Goal: Register for event/course

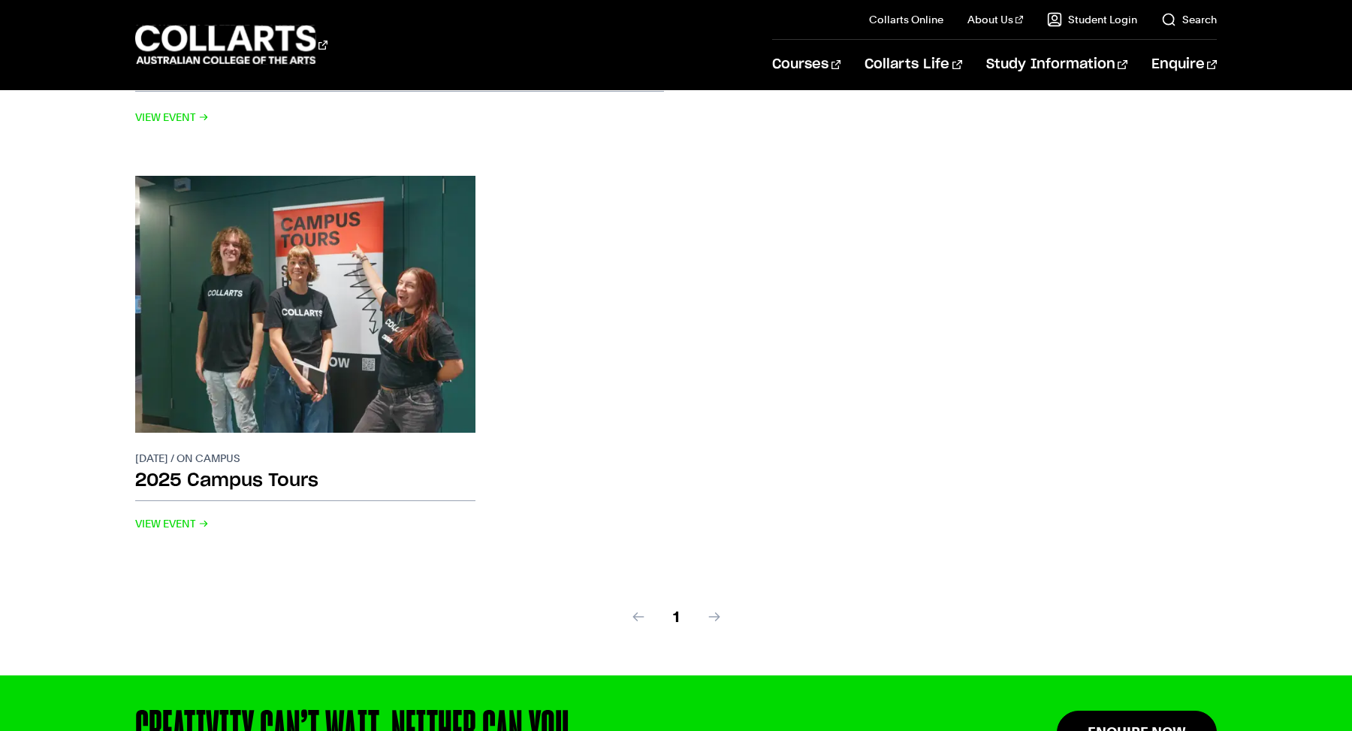
scroll to position [569, 0]
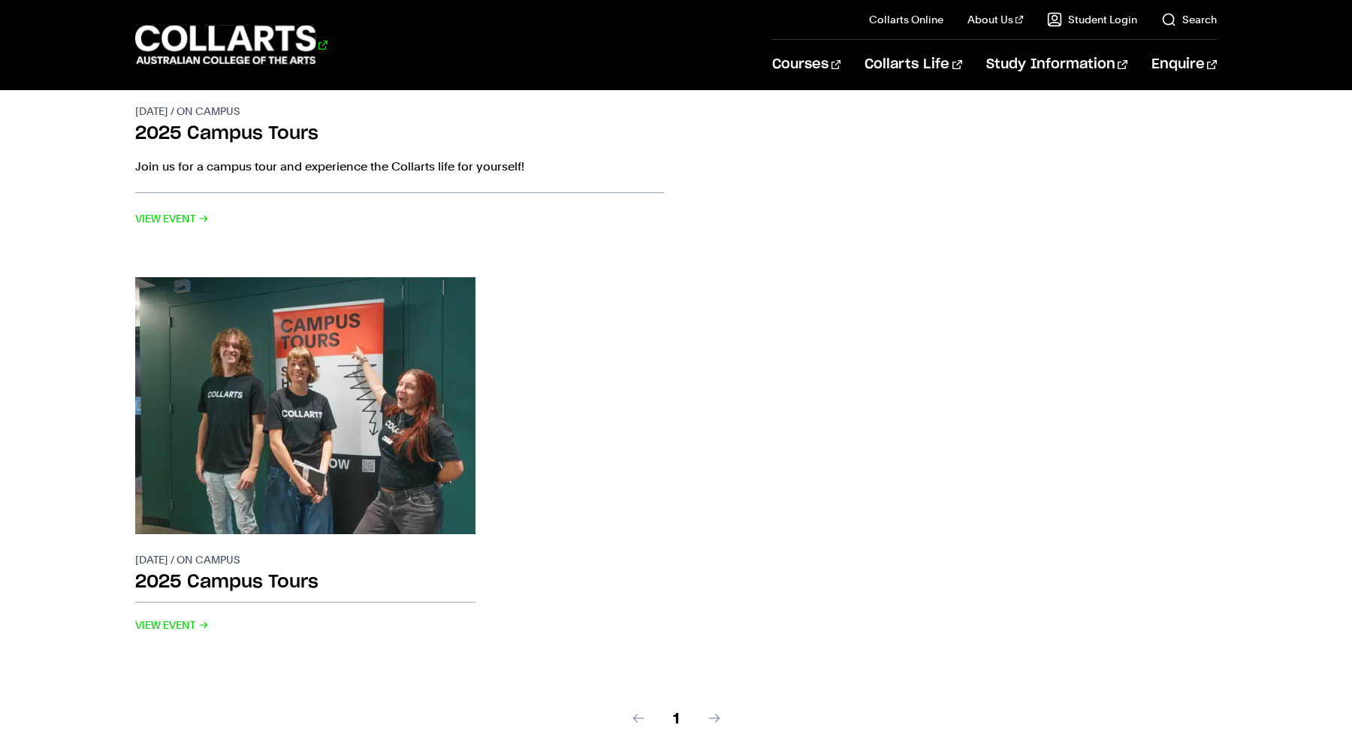
click at [249, 26] on 1 "Go to homepage" at bounding box center [225, 45] width 181 height 39
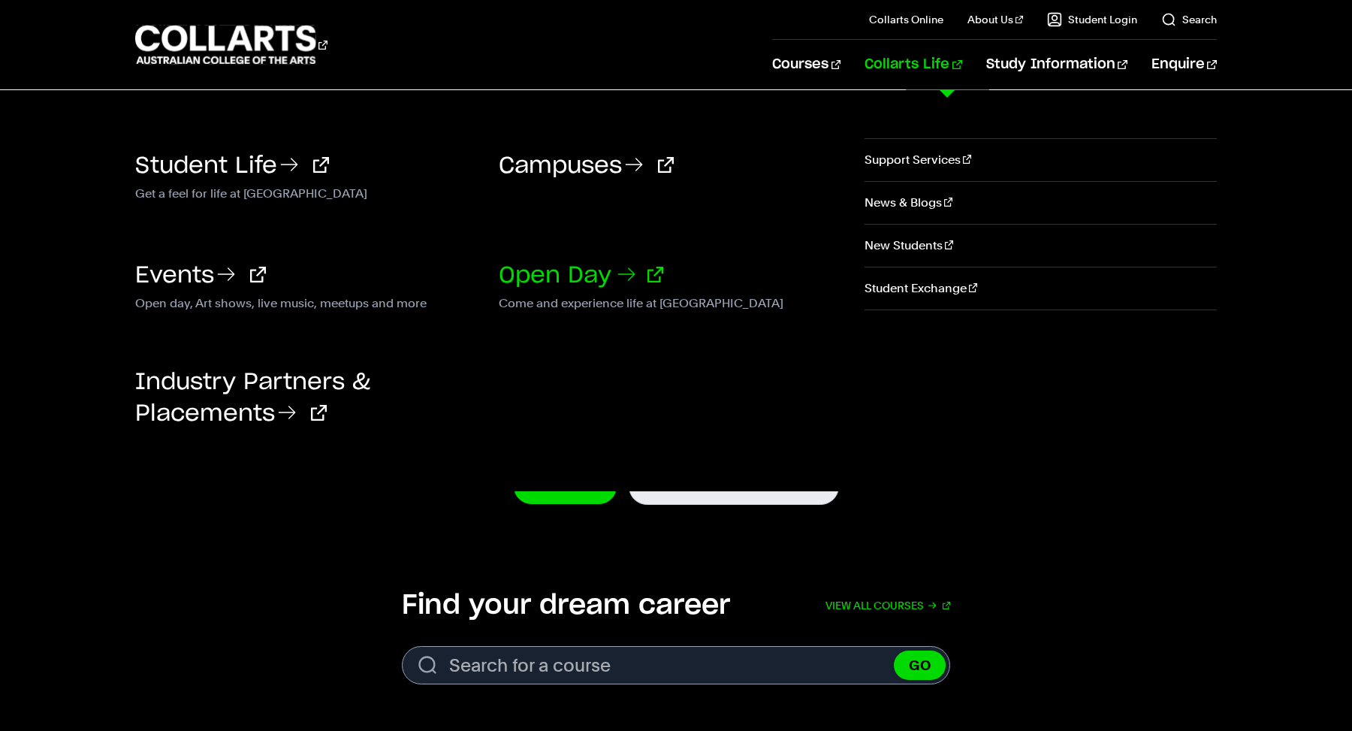
click at [561, 273] on link "Open Day" at bounding box center [581, 275] width 164 height 23
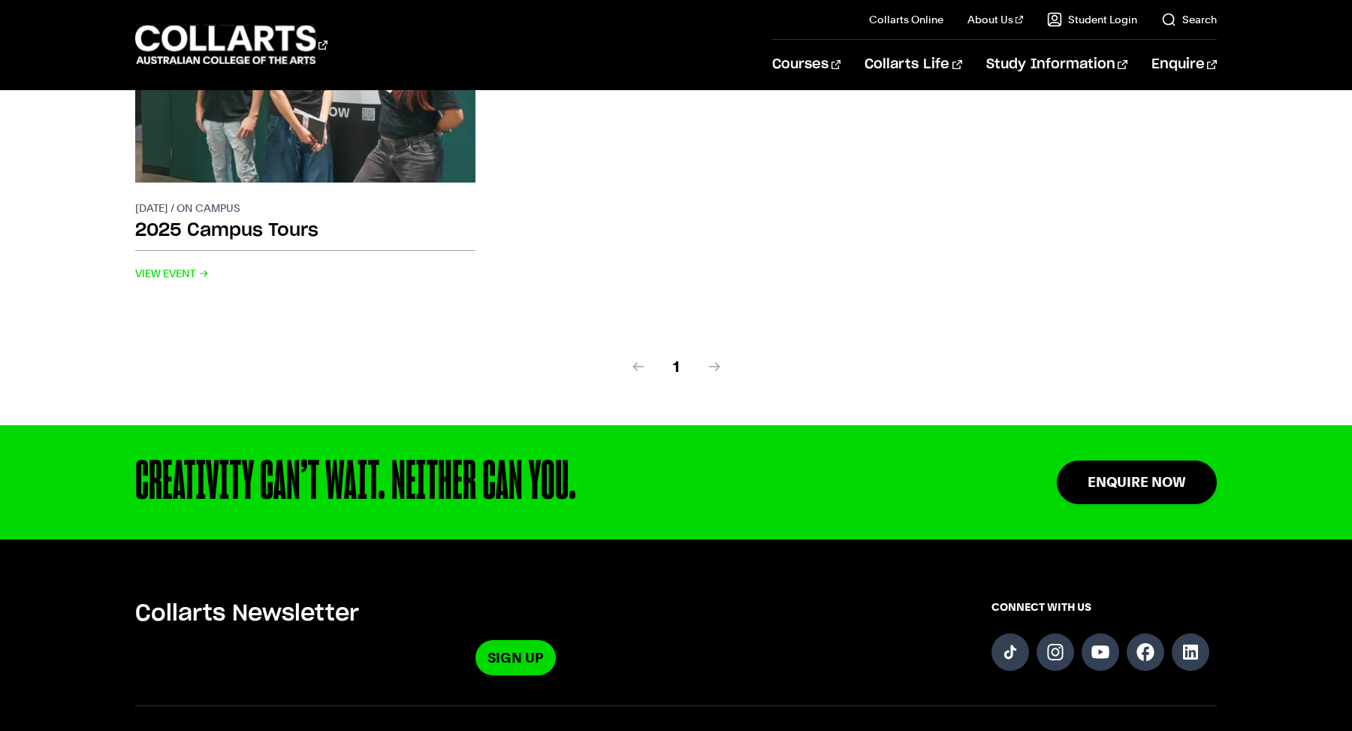
scroll to position [913, 0]
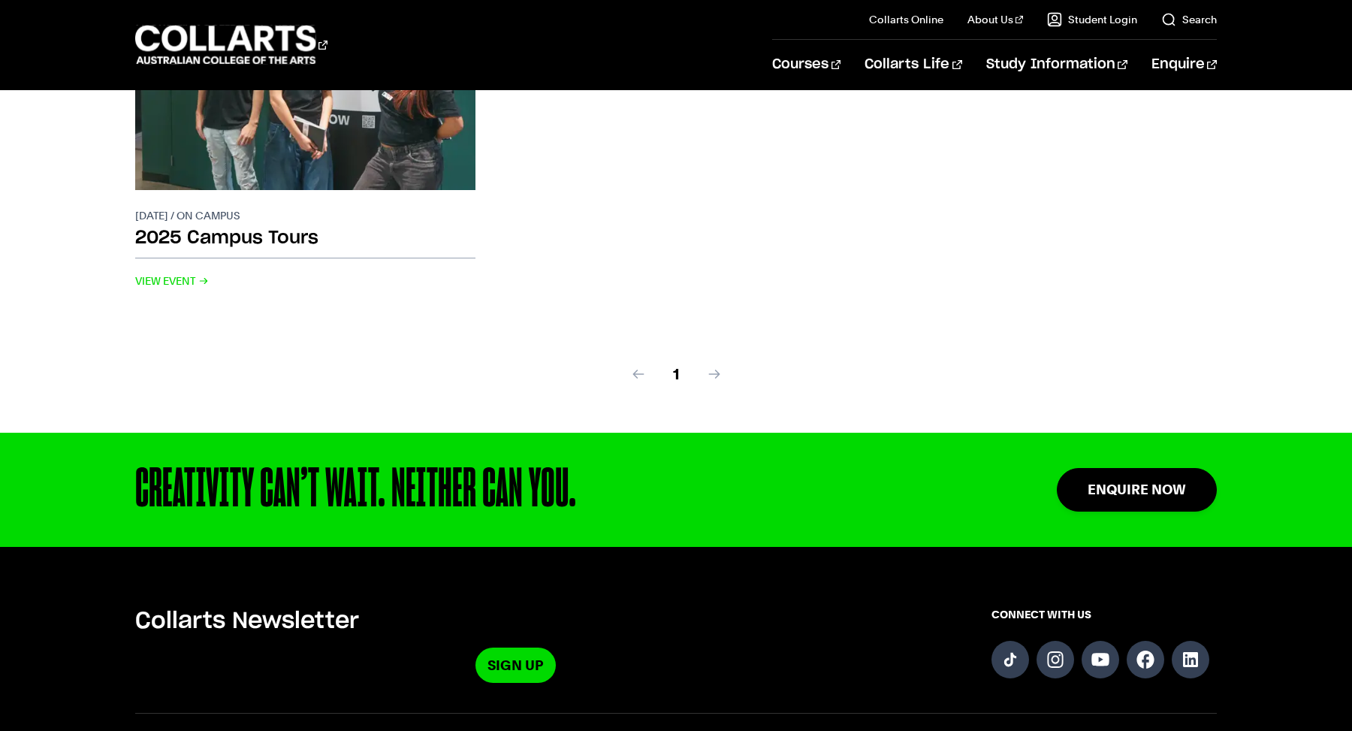
click at [722, 374] on div "1" at bounding box center [675, 391] width 1081 height 81
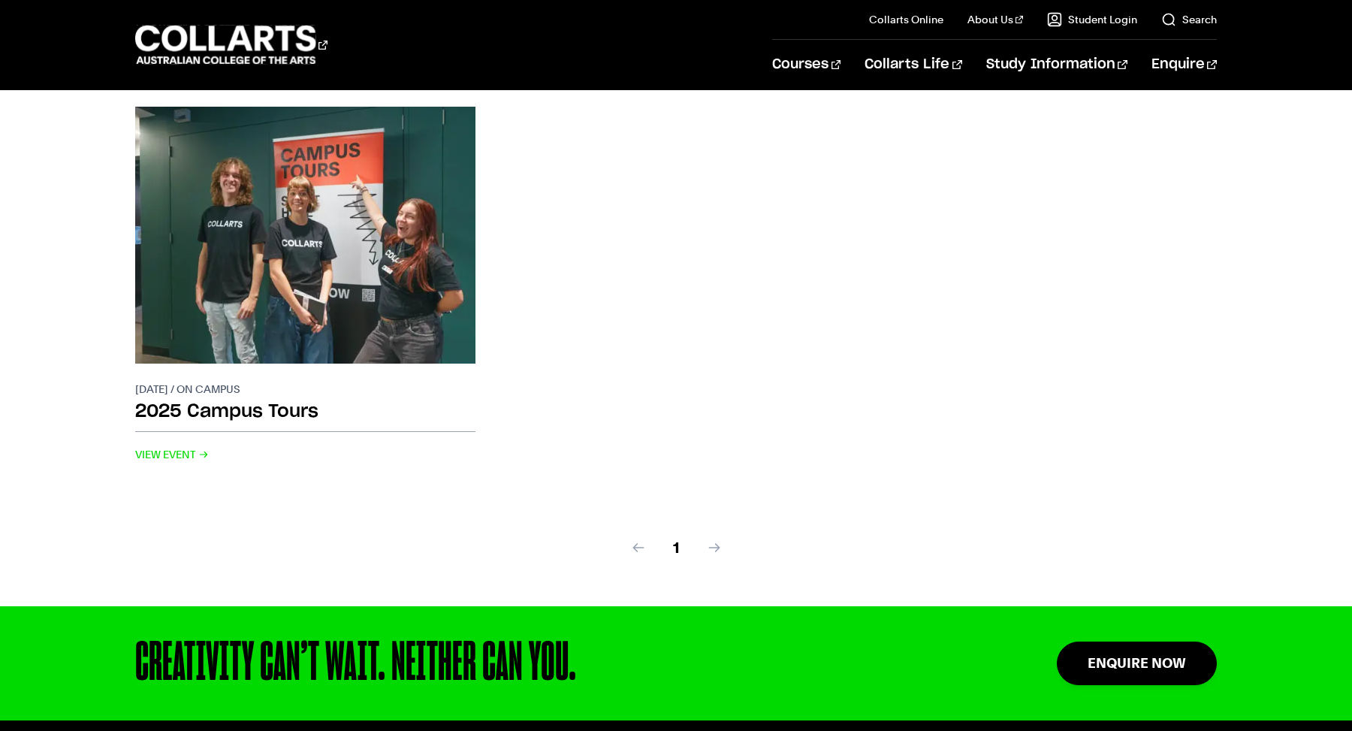
scroll to position [491, 0]
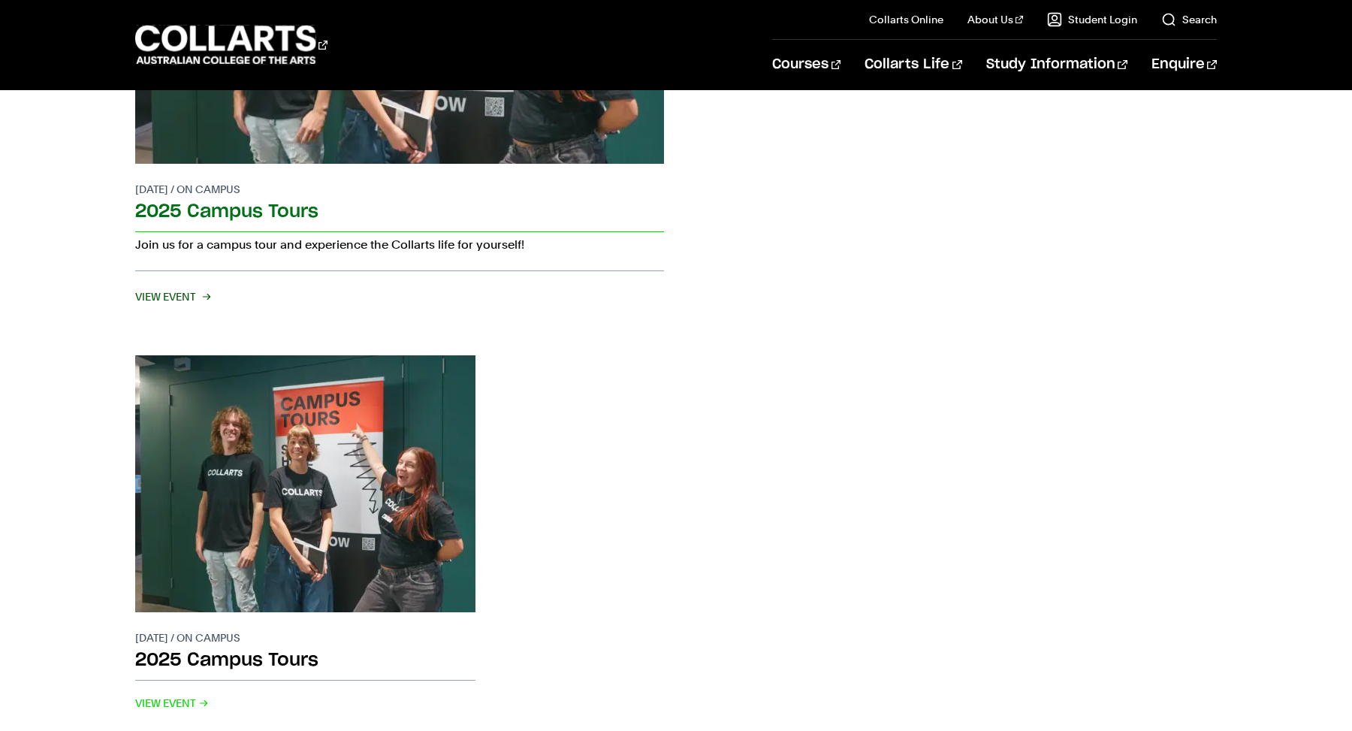
click at [193, 190] on p "[DATE] / On campus" at bounding box center [399, 189] width 529 height 15
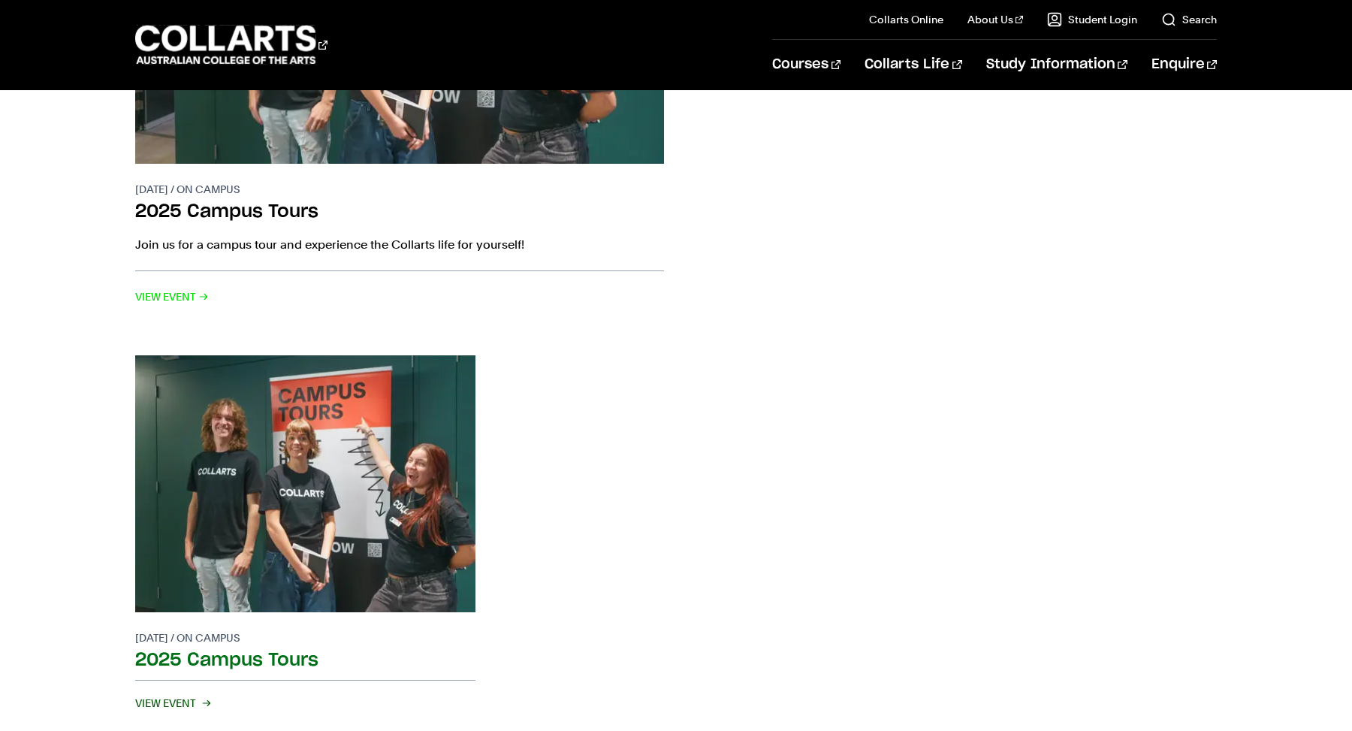
click at [245, 502] on img at bounding box center [305, 483] width 375 height 282
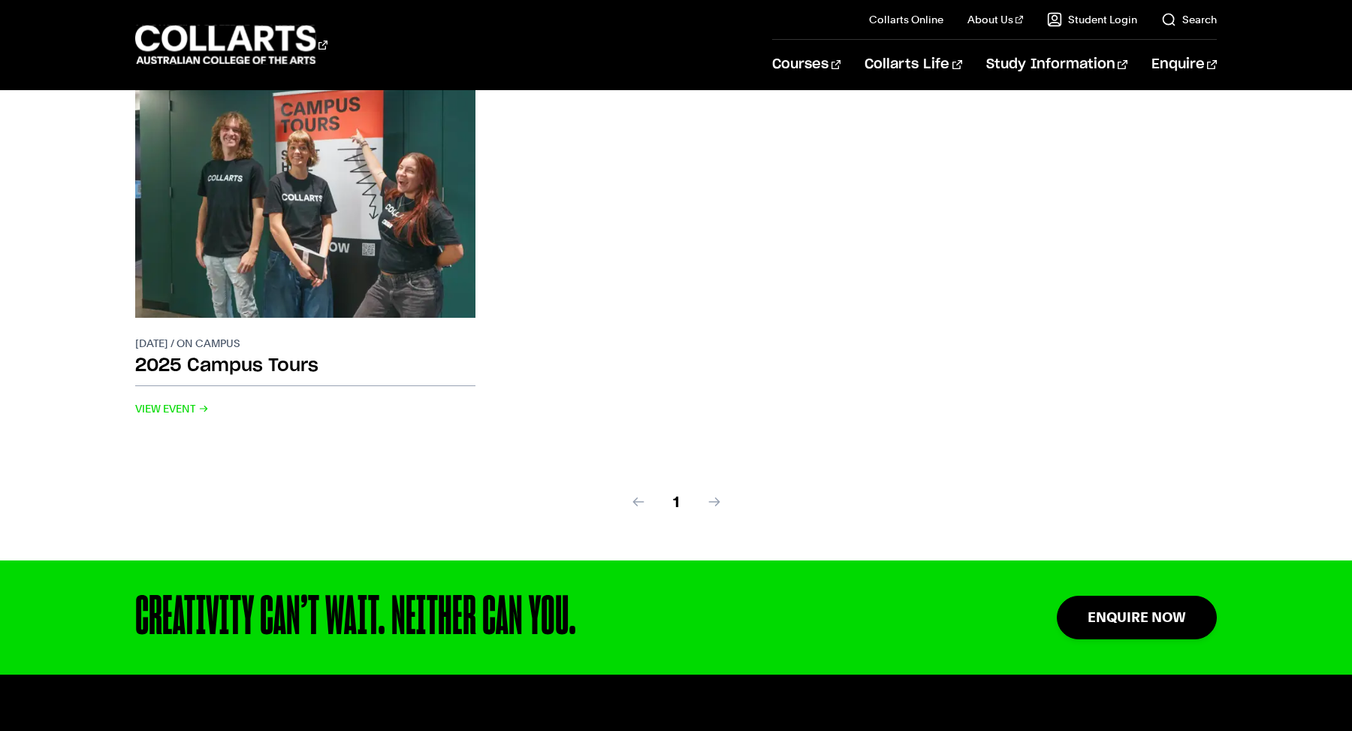
scroll to position [0, 0]
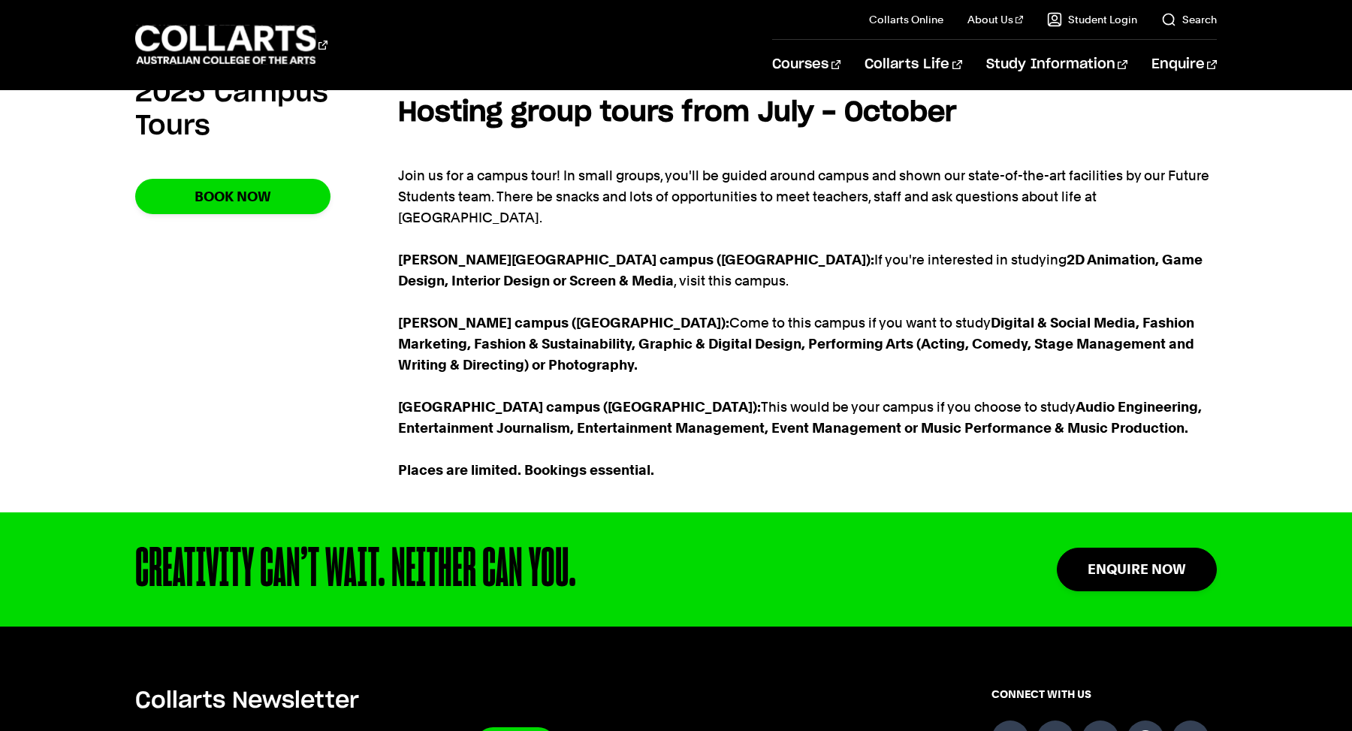
scroll to position [936, 0]
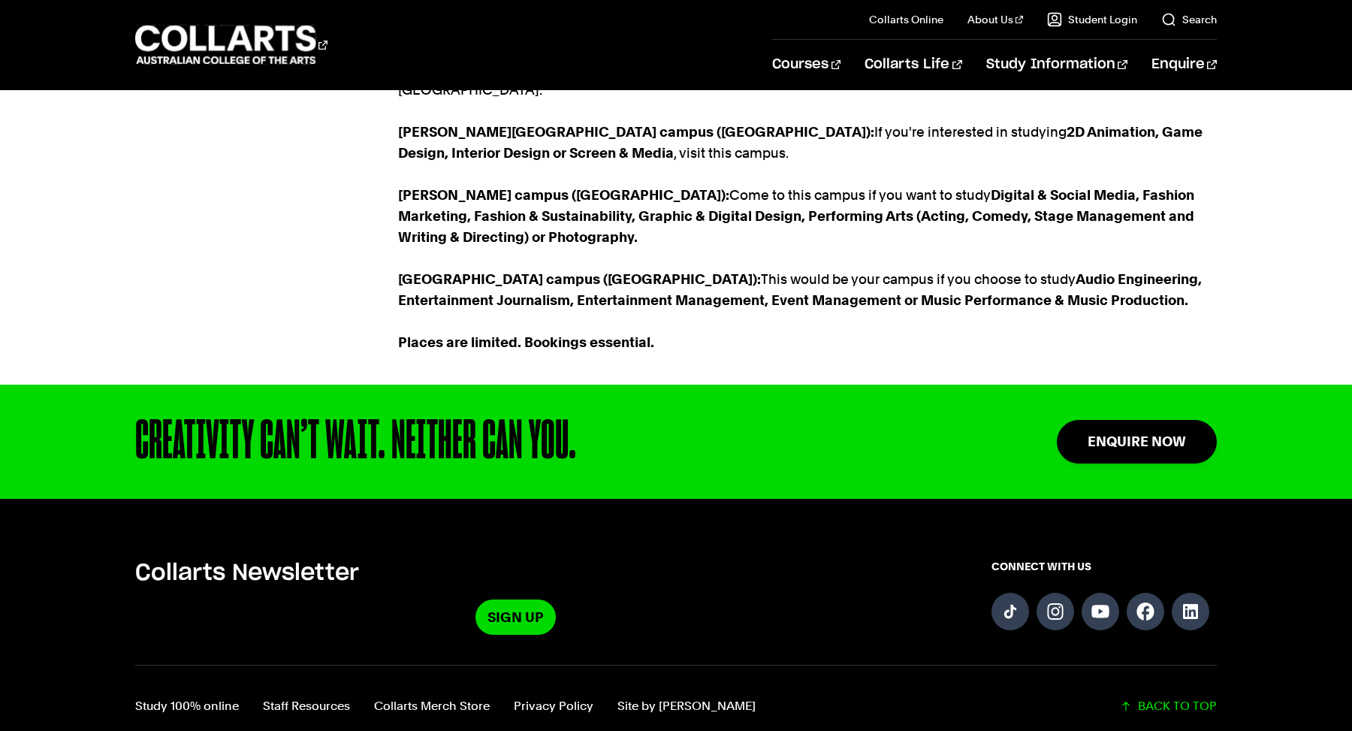
scroll to position [1253, 0]
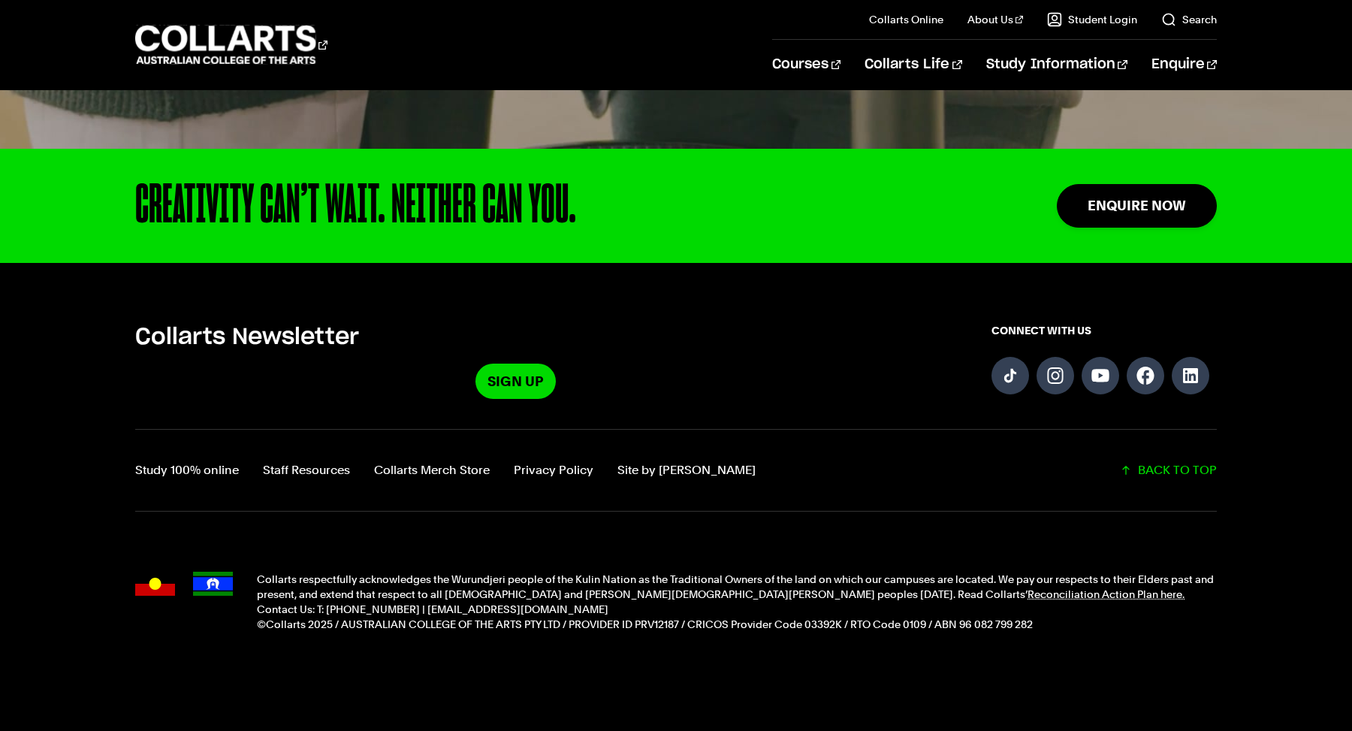
scroll to position [1952, 0]
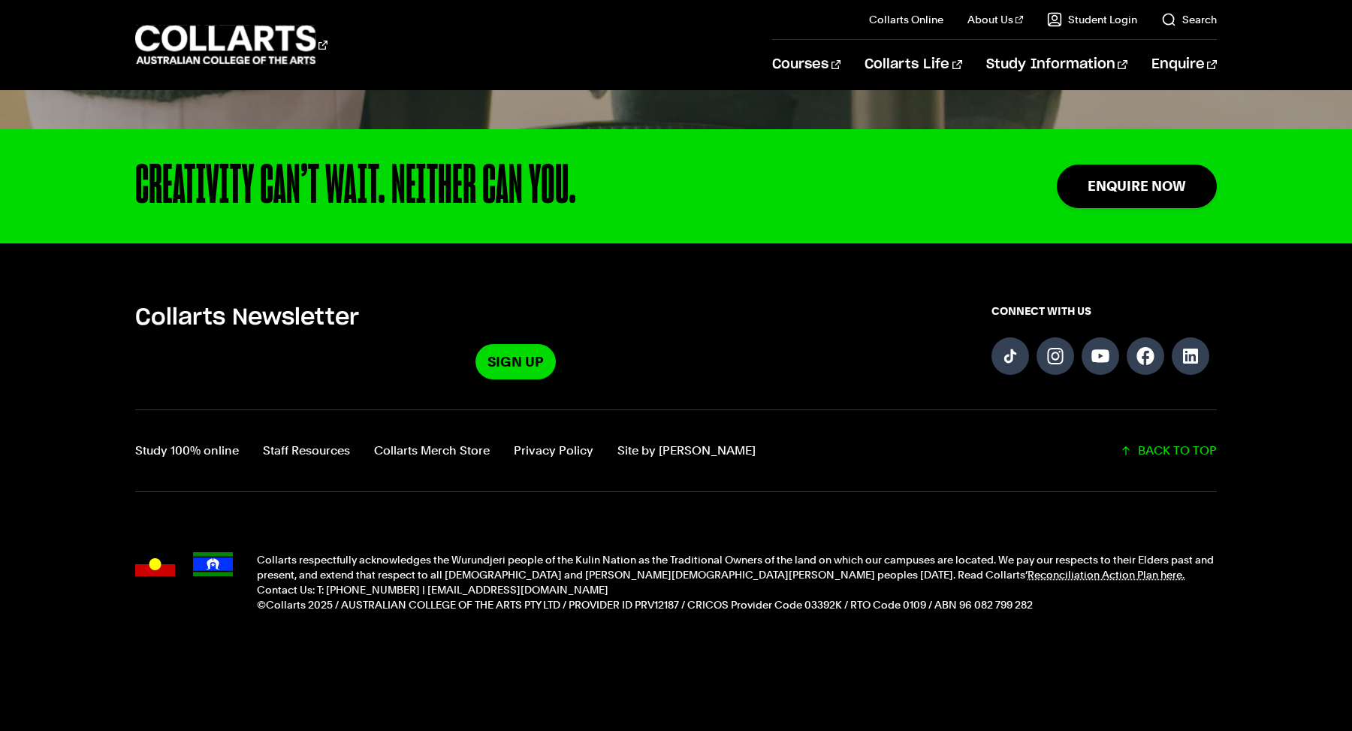
click at [809, 314] on h5 "Collarts Newsletter" at bounding box center [515, 317] width 760 height 29
